Goal: Task Accomplishment & Management: Complete application form

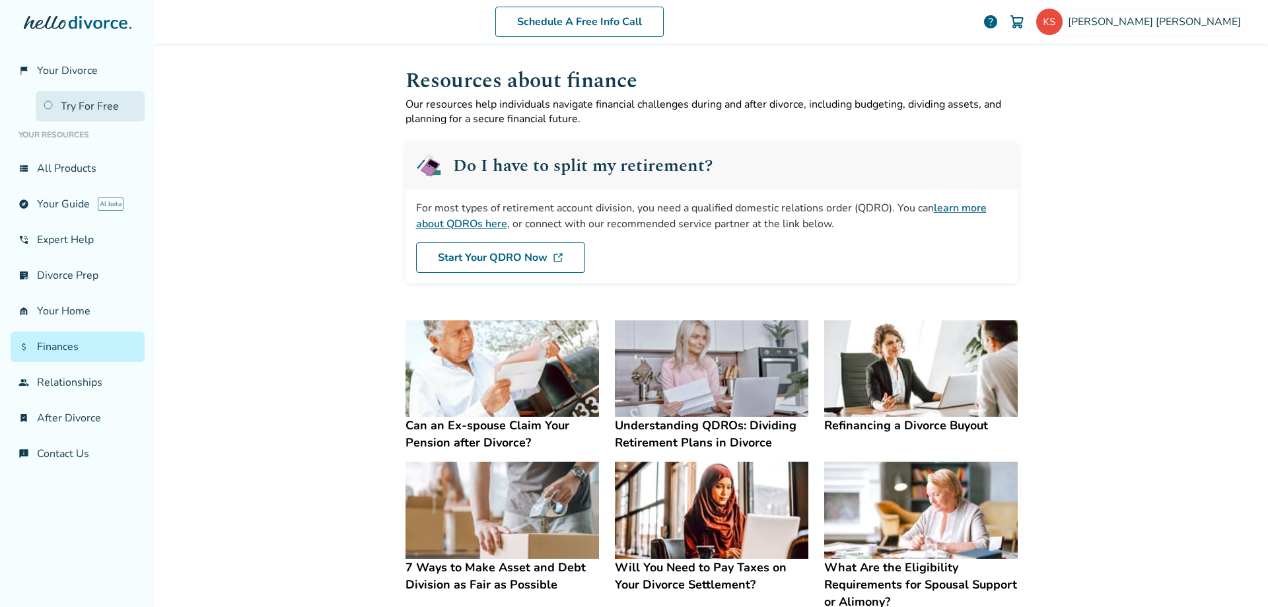
scroll to position [132, 0]
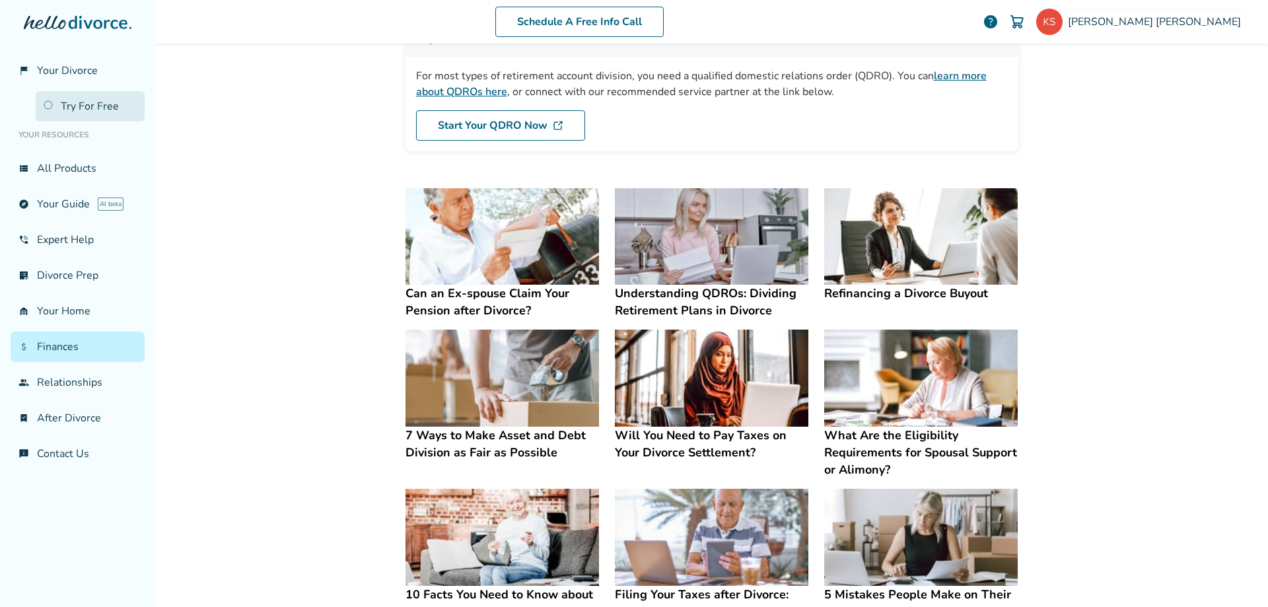
click at [105, 108] on link "Try For Free" at bounding box center [90, 106] width 109 height 30
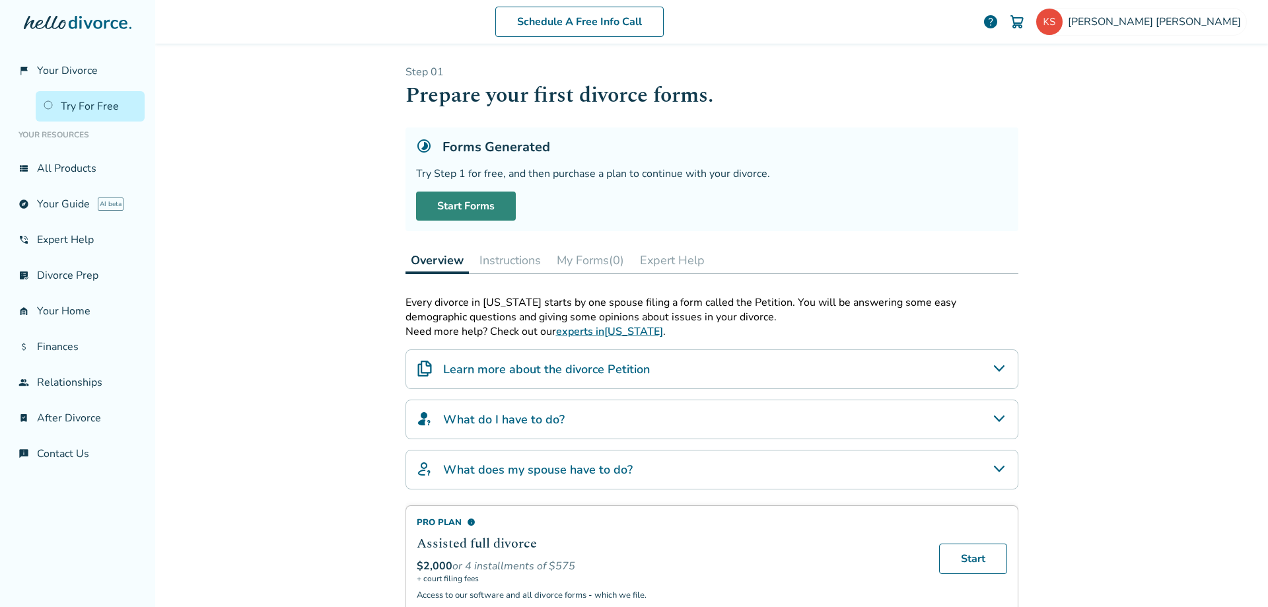
click at [487, 206] on link "Start Forms" at bounding box center [466, 205] width 100 height 29
